Goal: Transaction & Acquisition: Purchase product/service

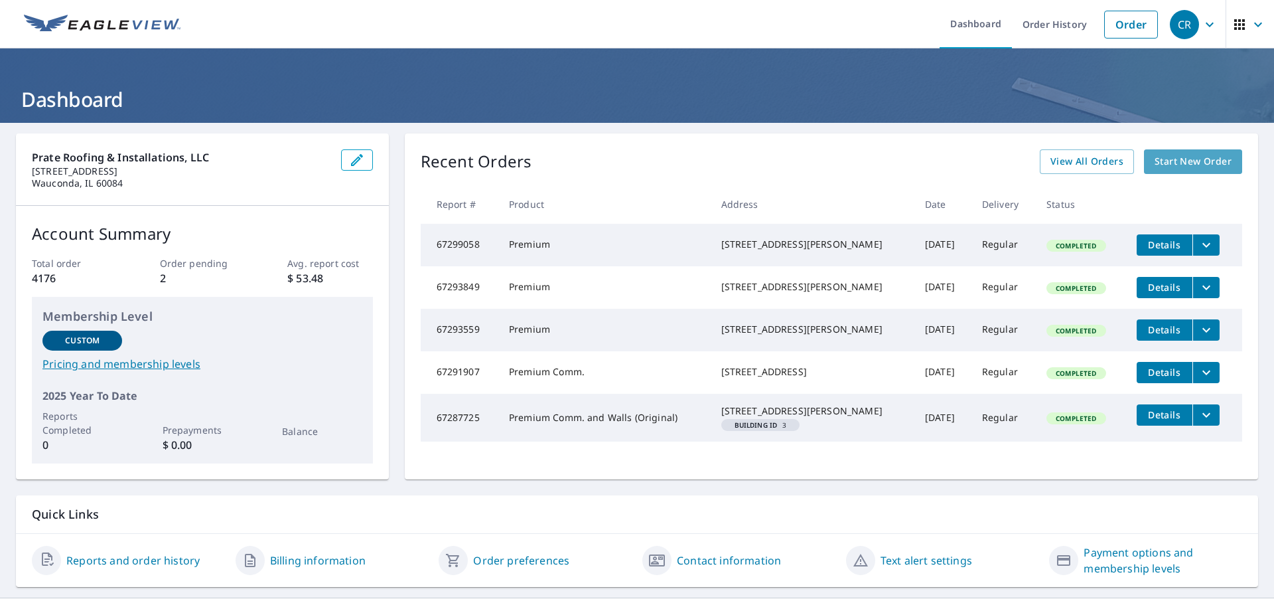
click at [1172, 161] on span "Start New Order" at bounding box center [1193, 161] width 77 height 17
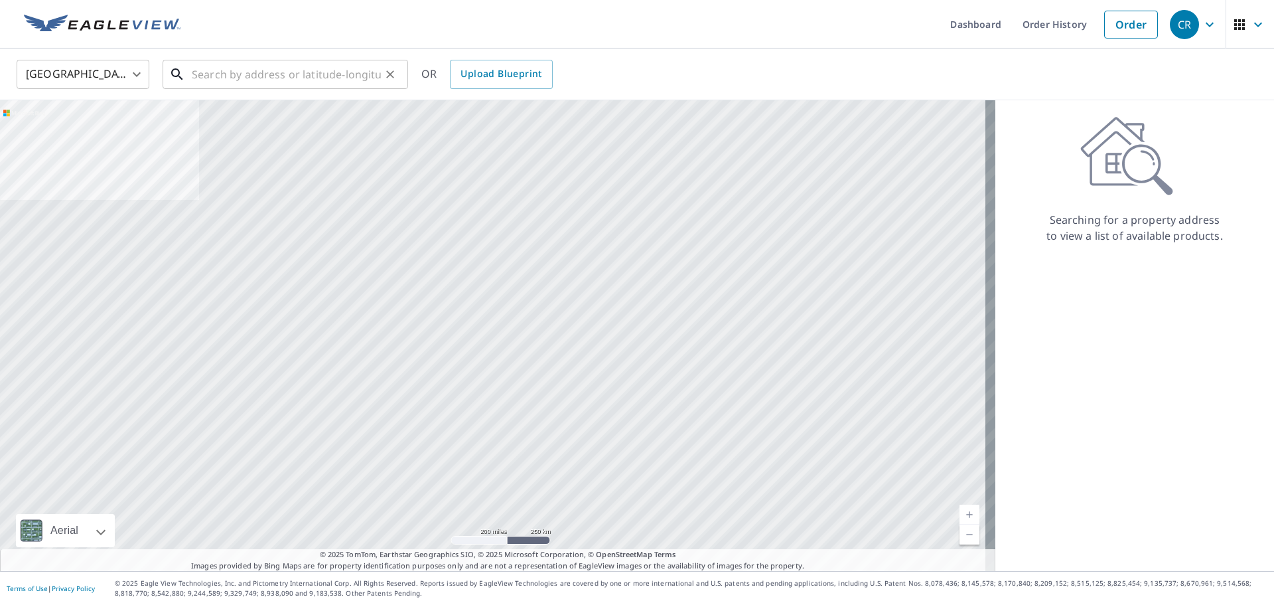
click at [335, 78] on input "text" at bounding box center [286, 74] width 189 height 37
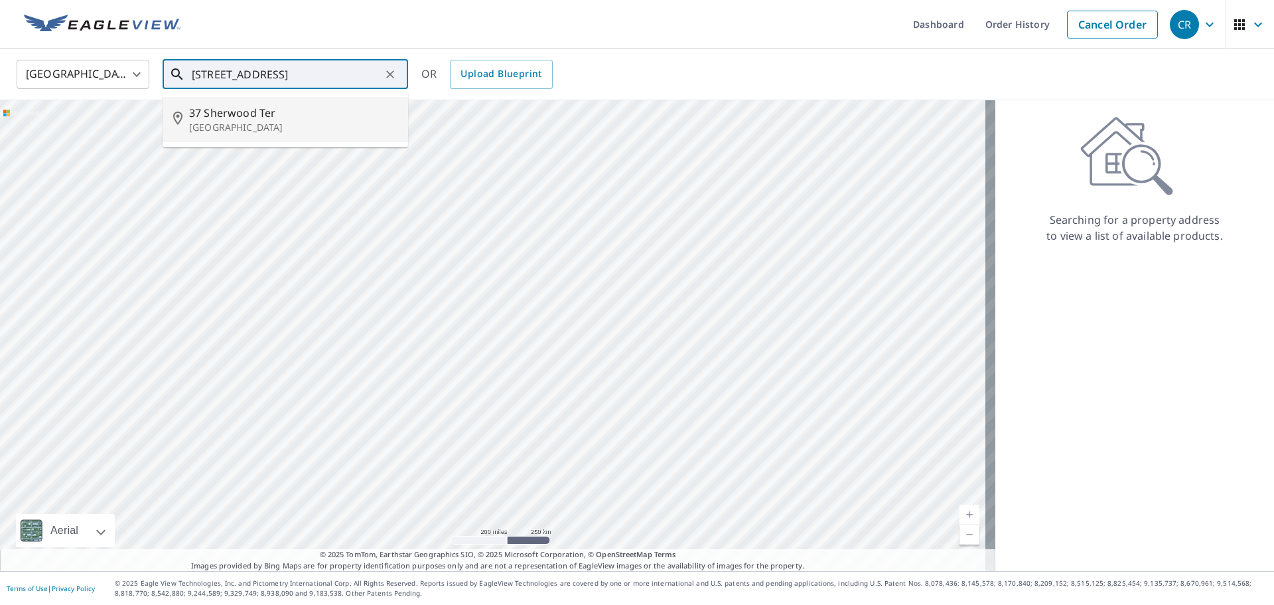
click at [272, 121] on p "[GEOGRAPHIC_DATA]" at bounding box center [293, 127] width 208 height 13
type input "[STREET_ADDRESS]"
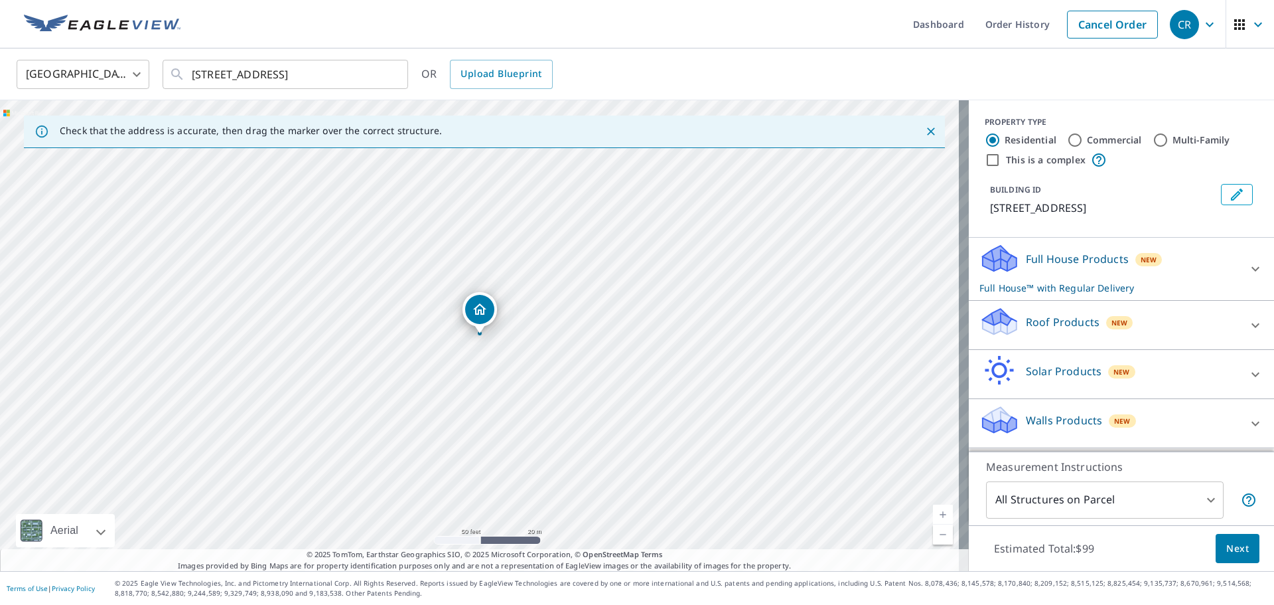
click at [992, 325] on icon at bounding box center [1000, 327] width 34 height 16
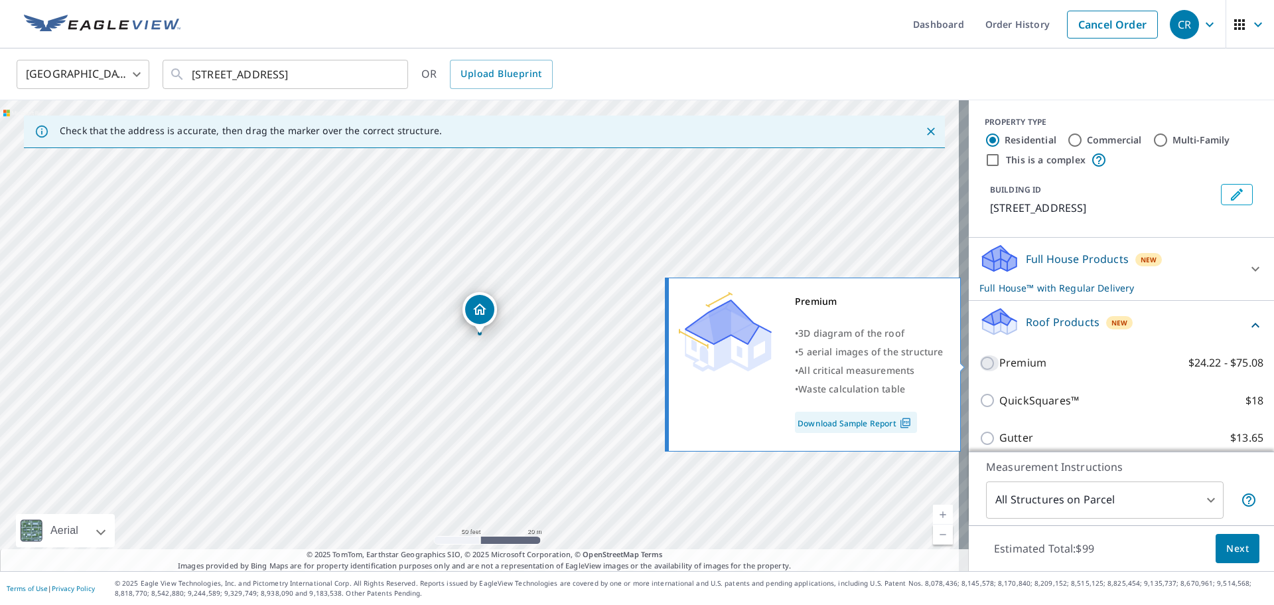
click at [988, 360] on input "Premium $24.22 - $75.08" at bounding box center [990, 363] width 20 height 16
checkbox input "true"
checkbox input "false"
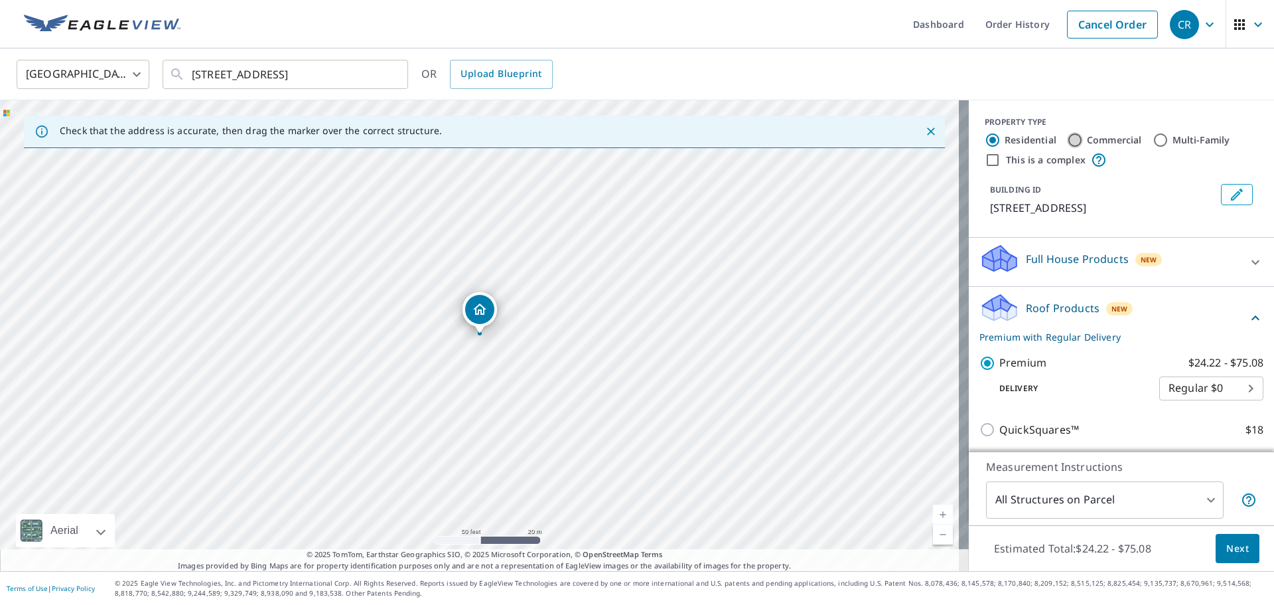
click at [1067, 141] on input "Commercial" at bounding box center [1075, 140] width 16 height 16
radio input "true"
type input "4"
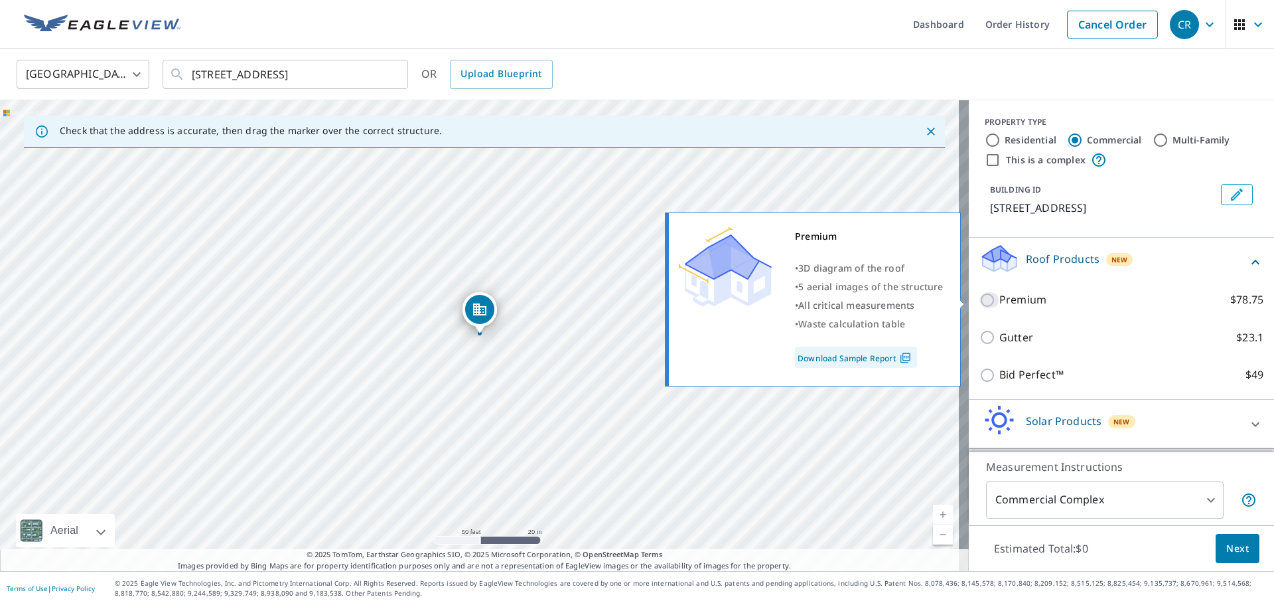
click at [982, 303] on input "Premium $78.75" at bounding box center [990, 300] width 20 height 16
checkbox input "true"
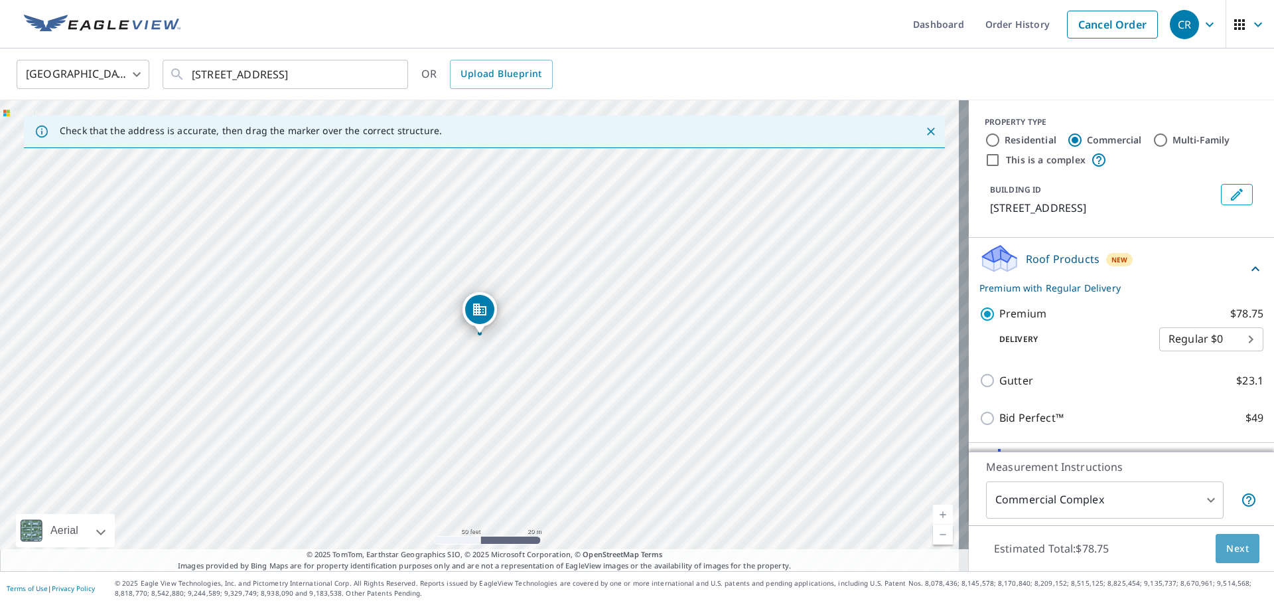
click at [1227, 548] on span "Next" at bounding box center [1238, 548] width 23 height 17
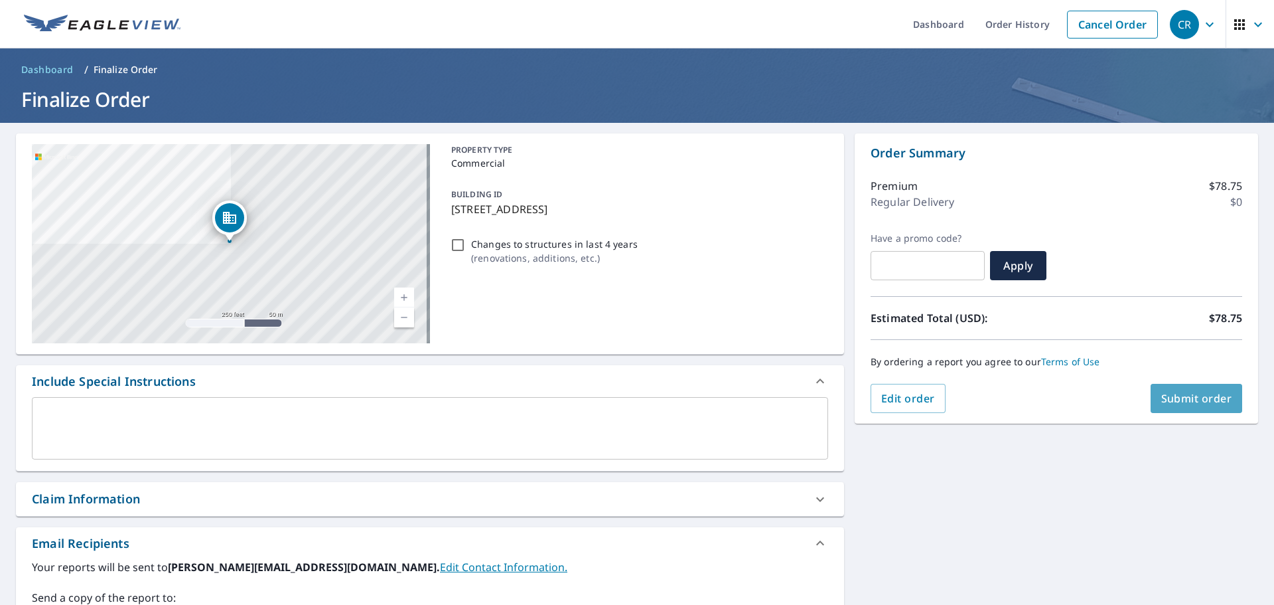
click at [1174, 399] on span "Submit order" at bounding box center [1197, 398] width 71 height 15
checkbox input "true"
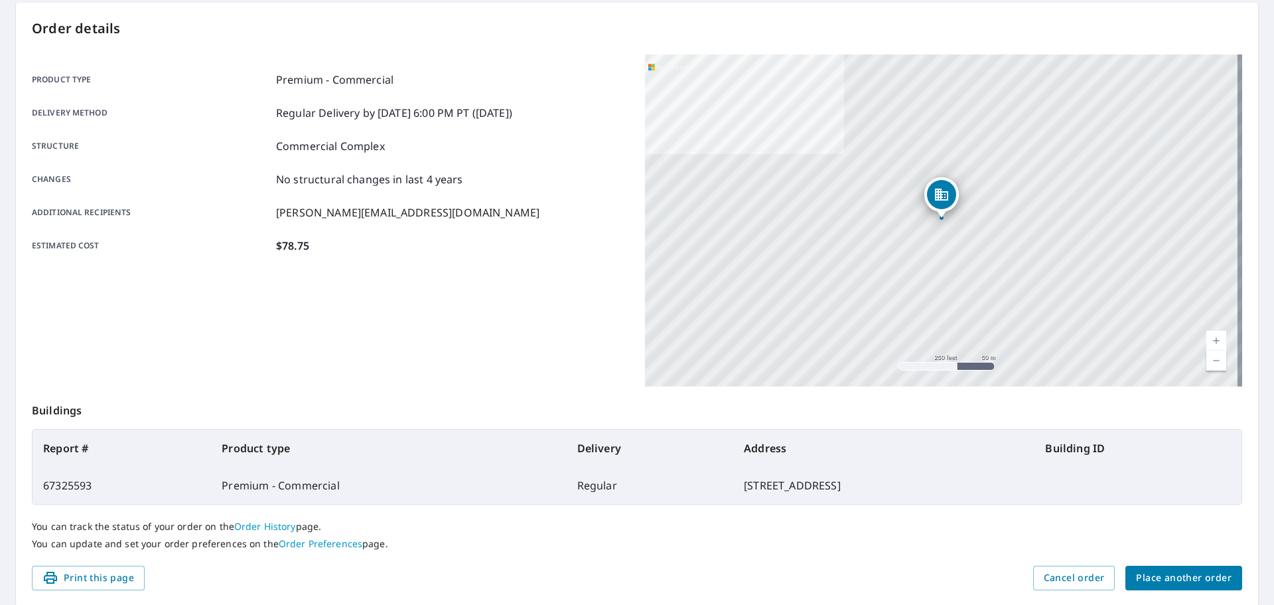
scroll to position [110, 0]
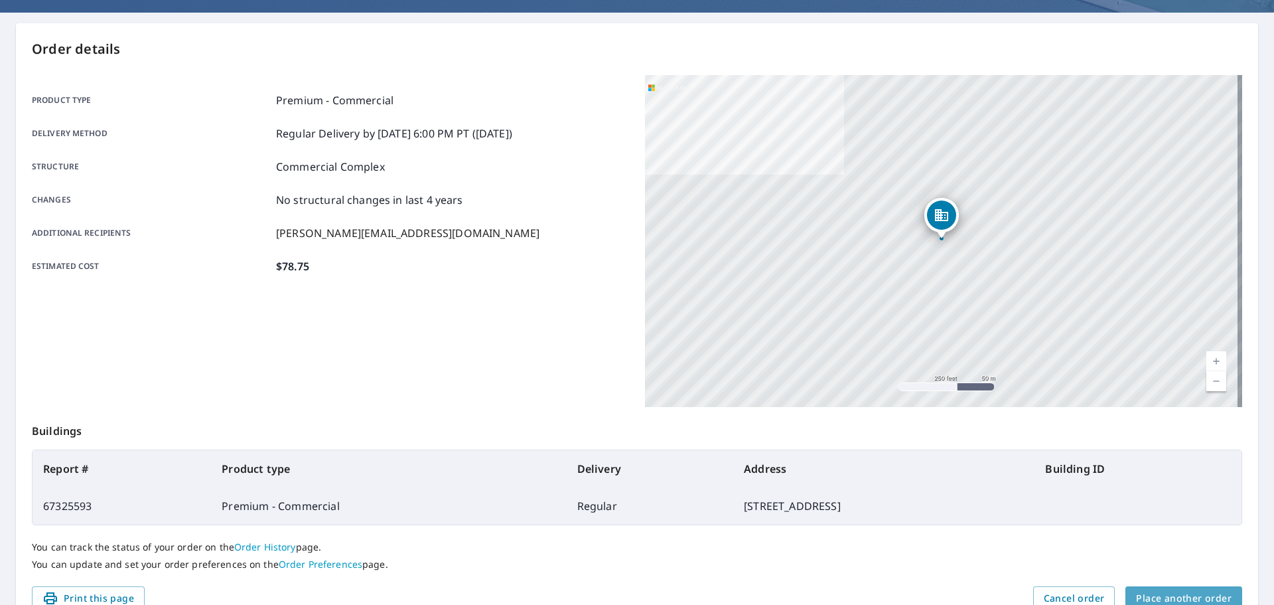
click at [1178, 595] on span "Place another order" at bounding box center [1184, 598] width 96 height 17
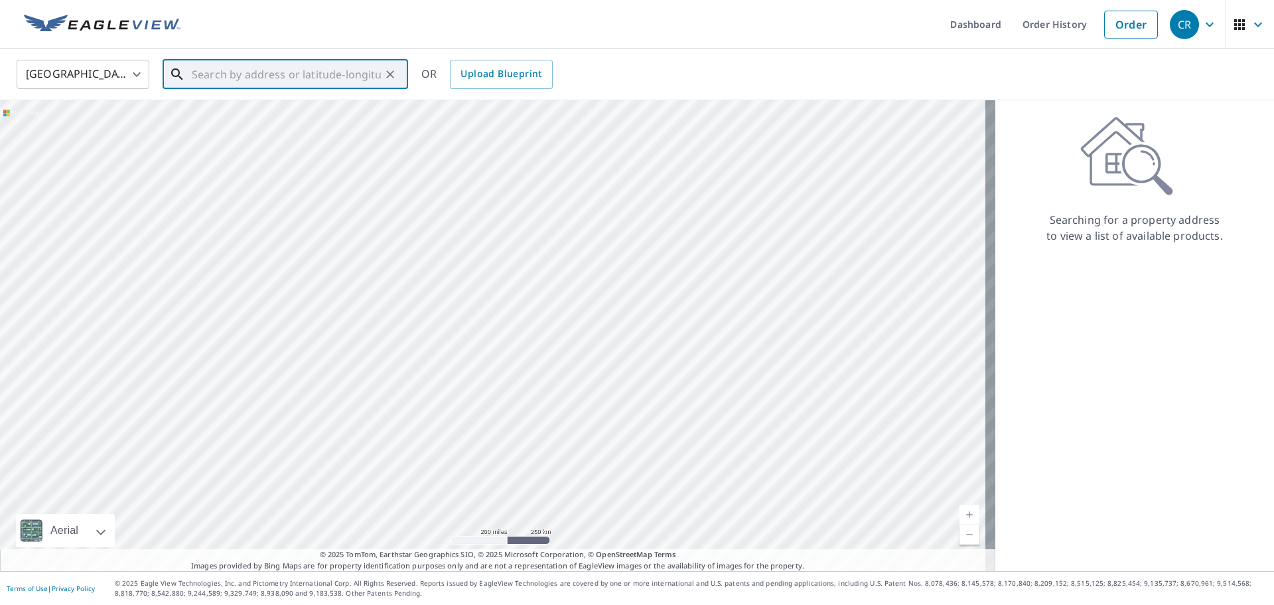
click at [343, 77] on input "text" at bounding box center [286, 74] width 189 height 37
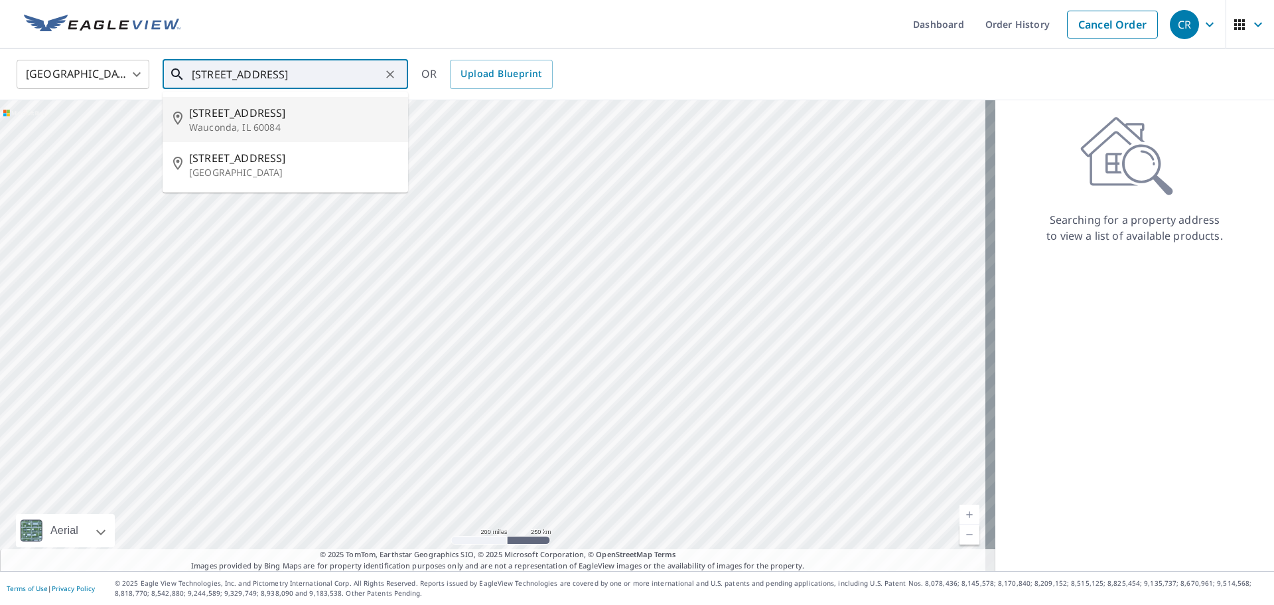
click at [273, 115] on span "[STREET_ADDRESS]" at bounding box center [293, 113] width 208 height 16
type input "[STREET_ADDRESS]"
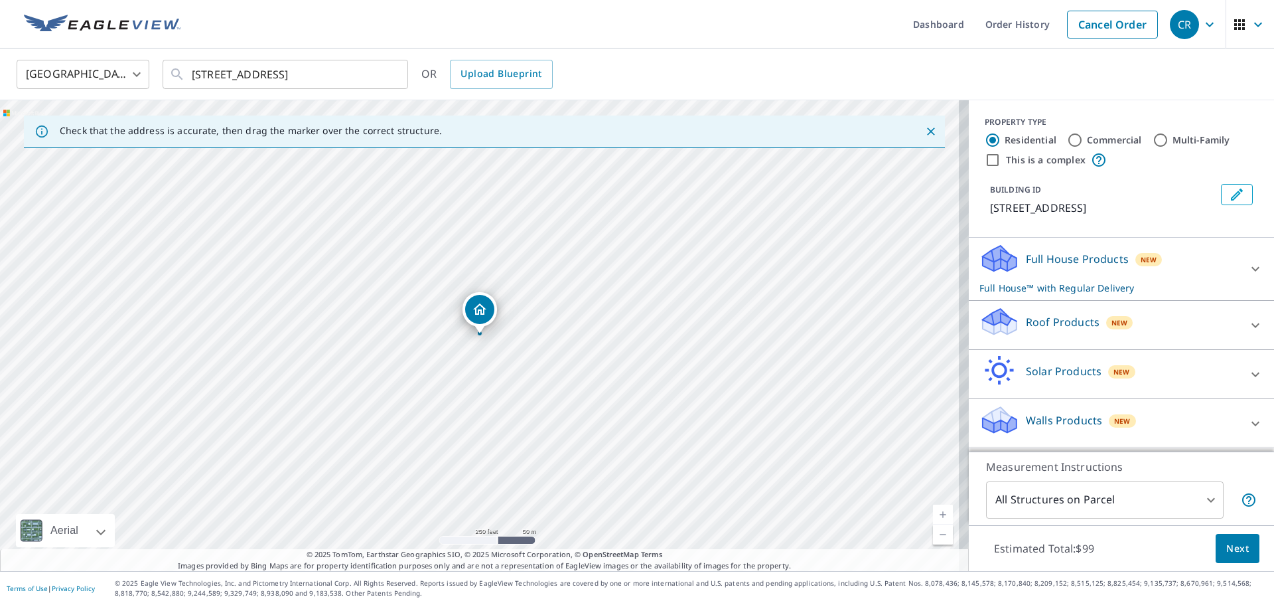
click at [1000, 323] on icon at bounding box center [1000, 317] width 34 height 17
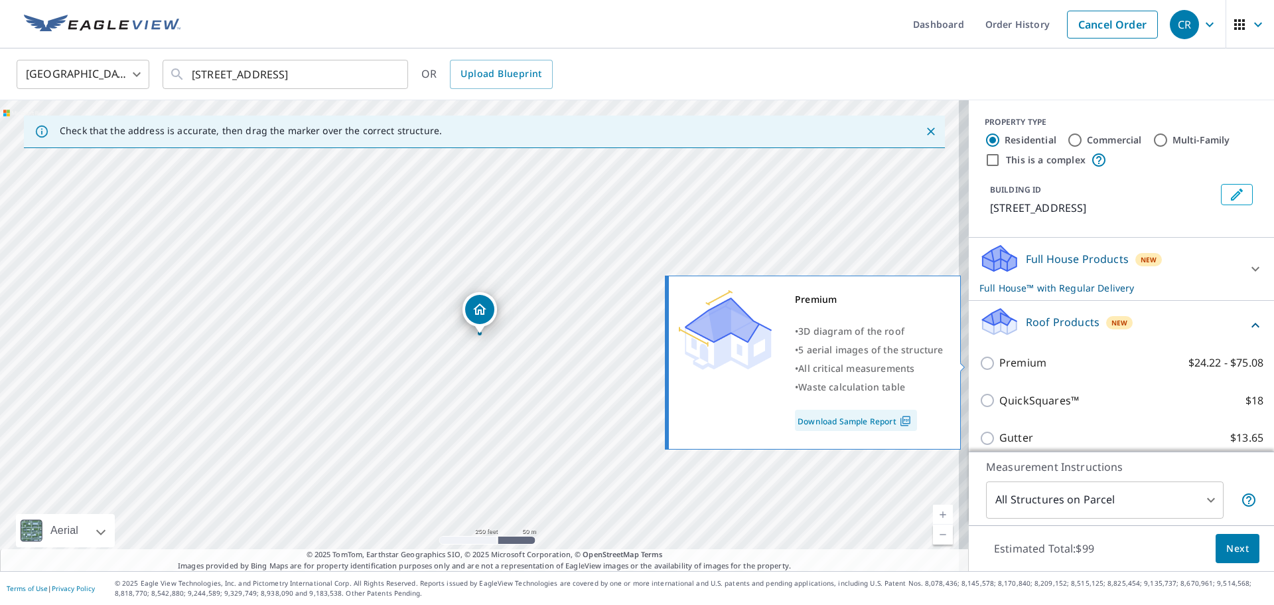
click at [980, 367] on input "Premium $24.22 - $75.08" at bounding box center [990, 363] width 20 height 16
checkbox input "true"
checkbox input "false"
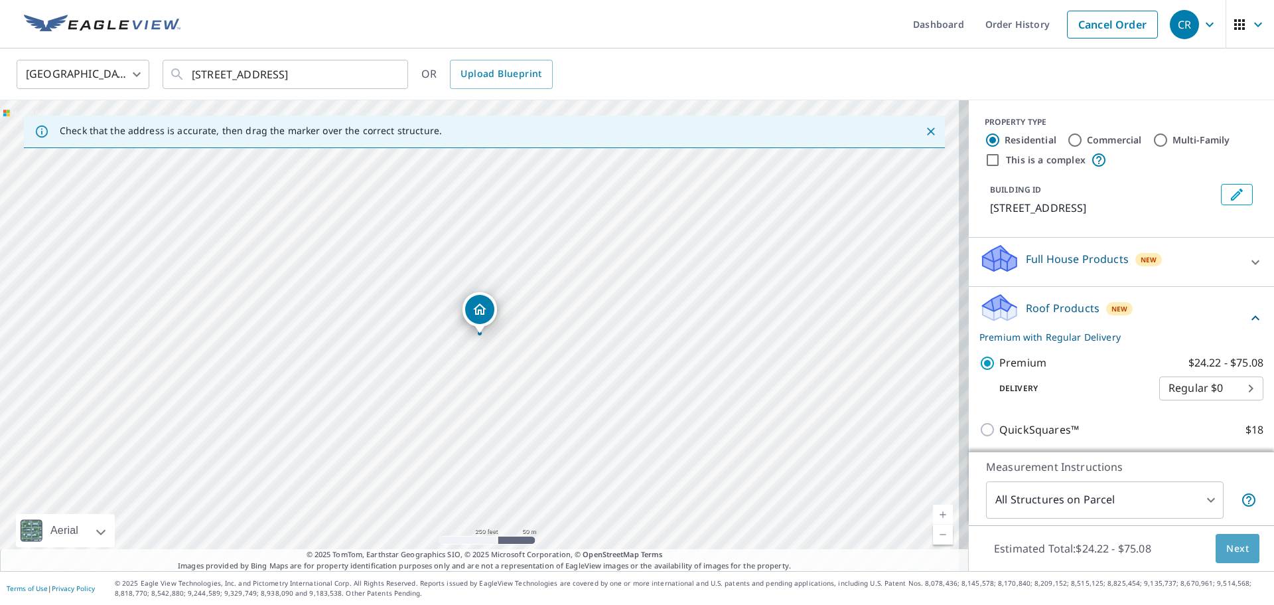
click at [1227, 552] on span "Next" at bounding box center [1238, 548] width 23 height 17
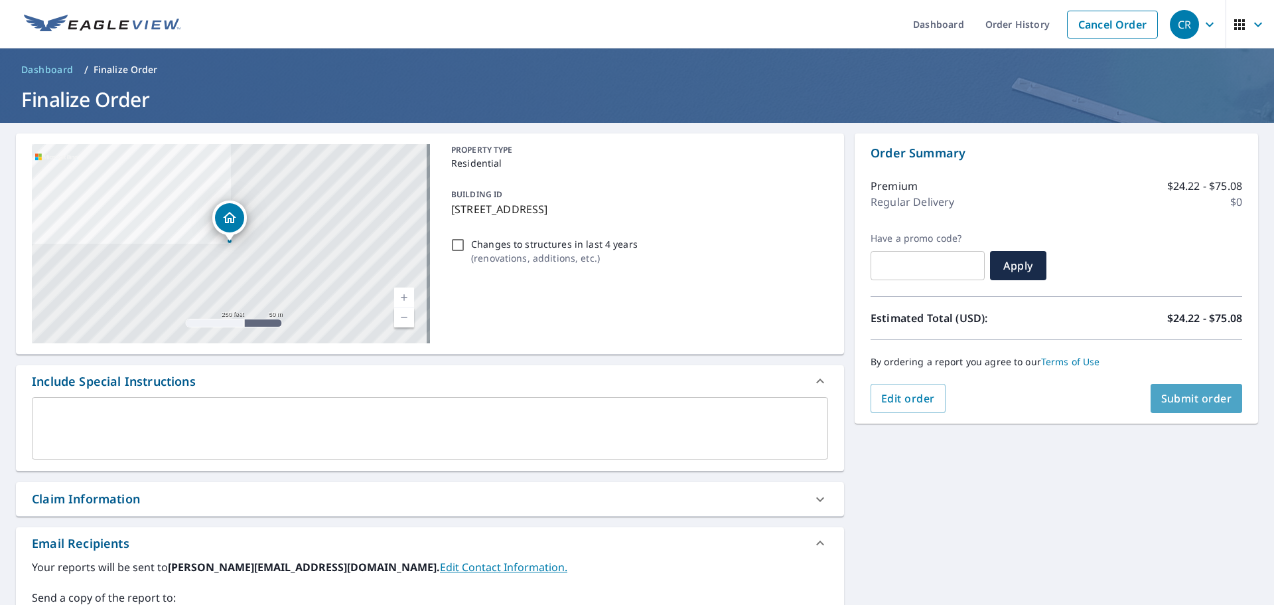
click at [1174, 401] on span "Submit order" at bounding box center [1197, 398] width 71 height 15
checkbox input "true"
